Goal: Find specific page/section: Find specific page/section

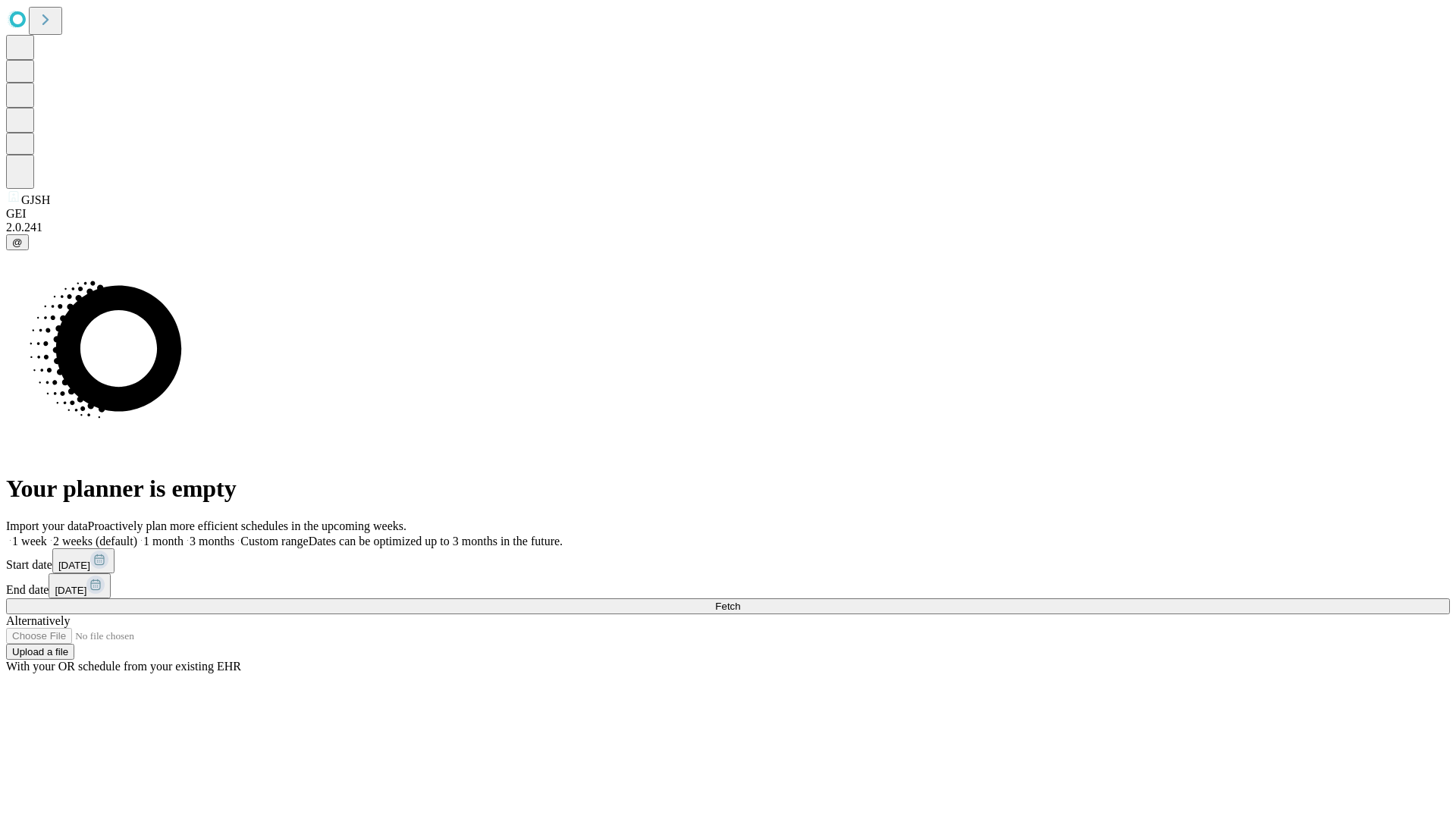
click at [740, 600] on span "Fetch" at bounding box center [728, 606] width 25 height 11
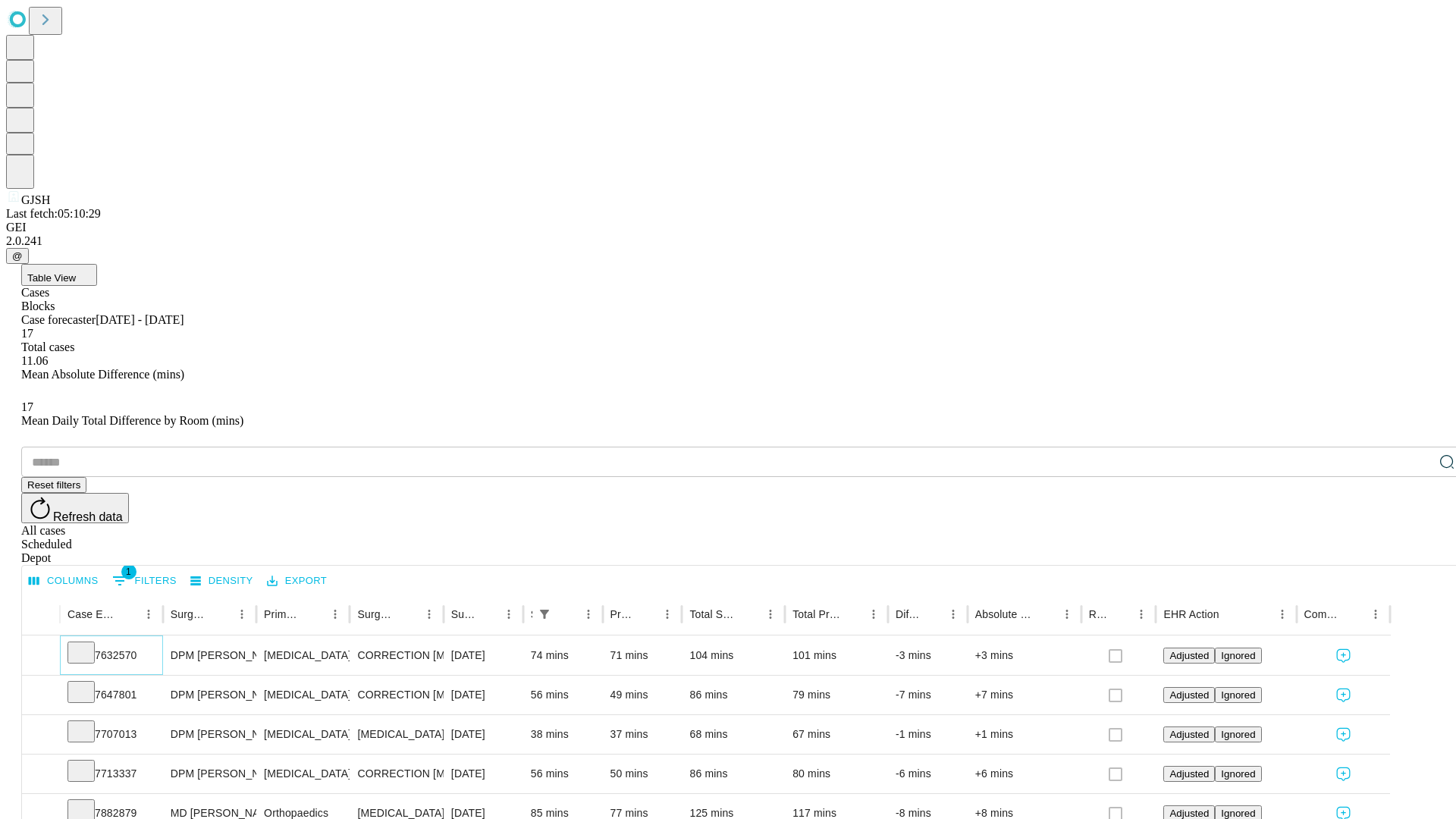
click at [89, 644] on icon at bounding box center [81, 651] width 15 height 15
